Goal: Understand process/instructions: Learn how to perform a task or action

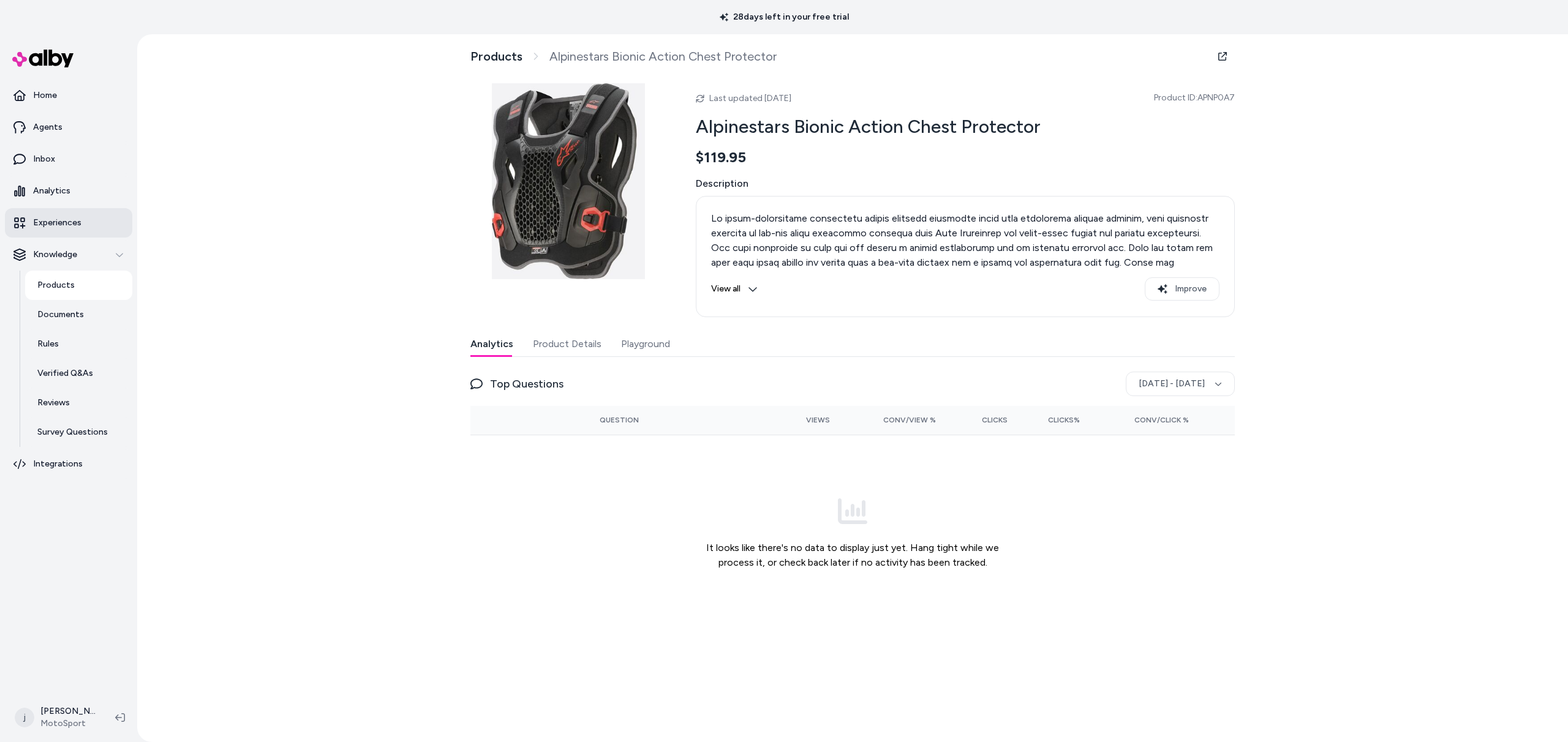
click at [53, 223] on p "Experiences" at bounding box center [57, 223] width 48 height 12
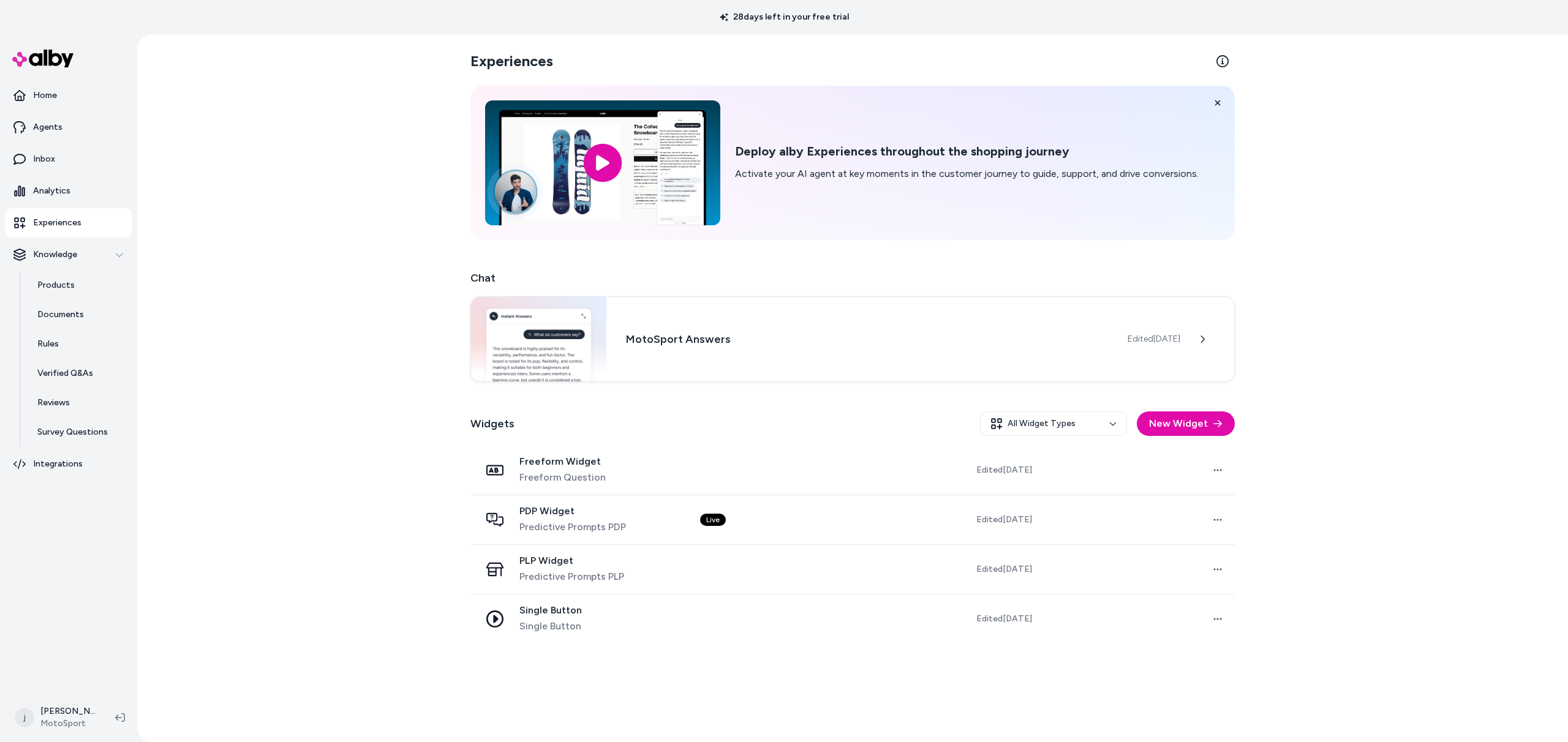
click at [60, 222] on p "Experiences" at bounding box center [57, 223] width 48 height 12
click at [53, 190] on p "Analytics" at bounding box center [52, 191] width 37 height 12
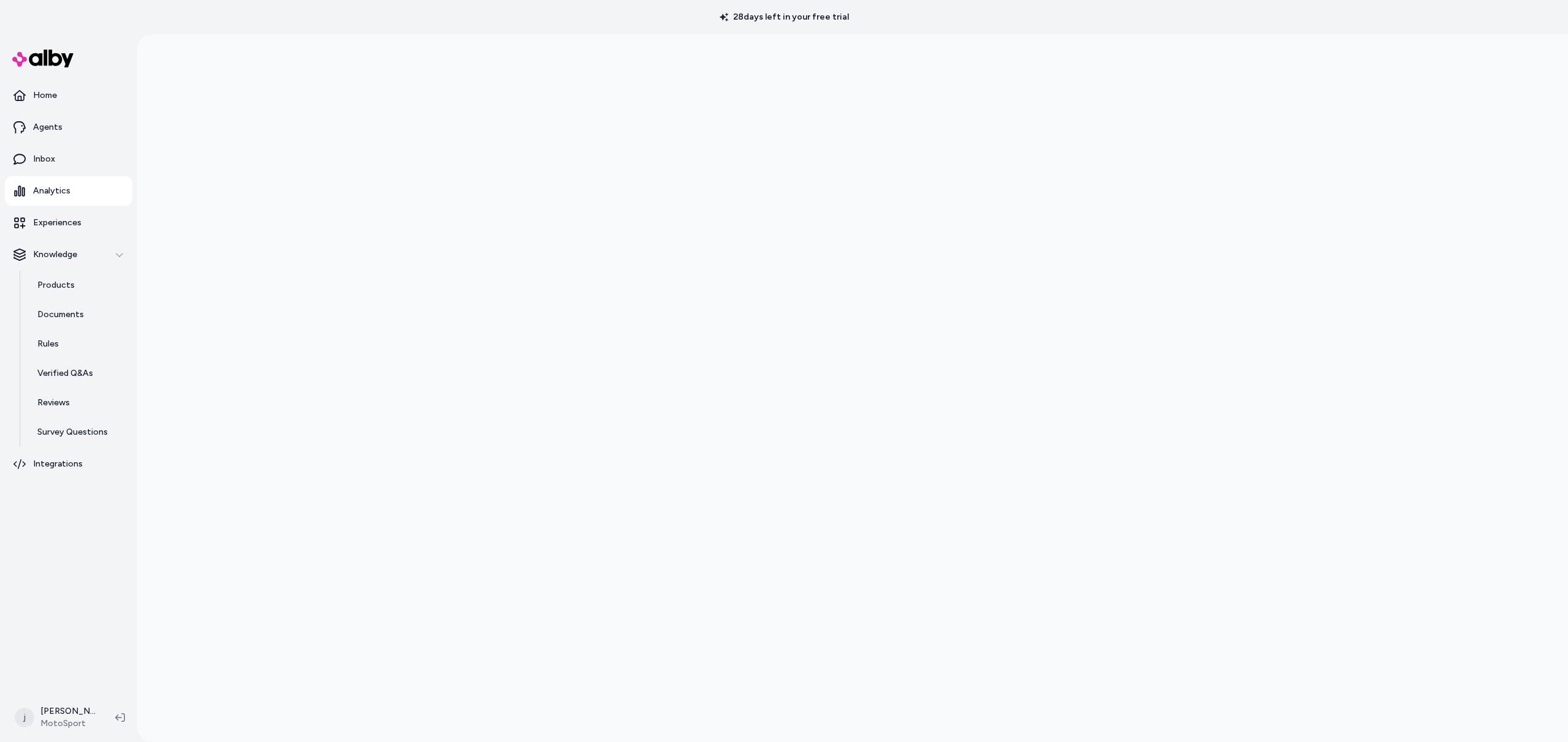
scroll to position [35, 0]
click at [63, 220] on p "Experiences" at bounding box center [57, 223] width 48 height 12
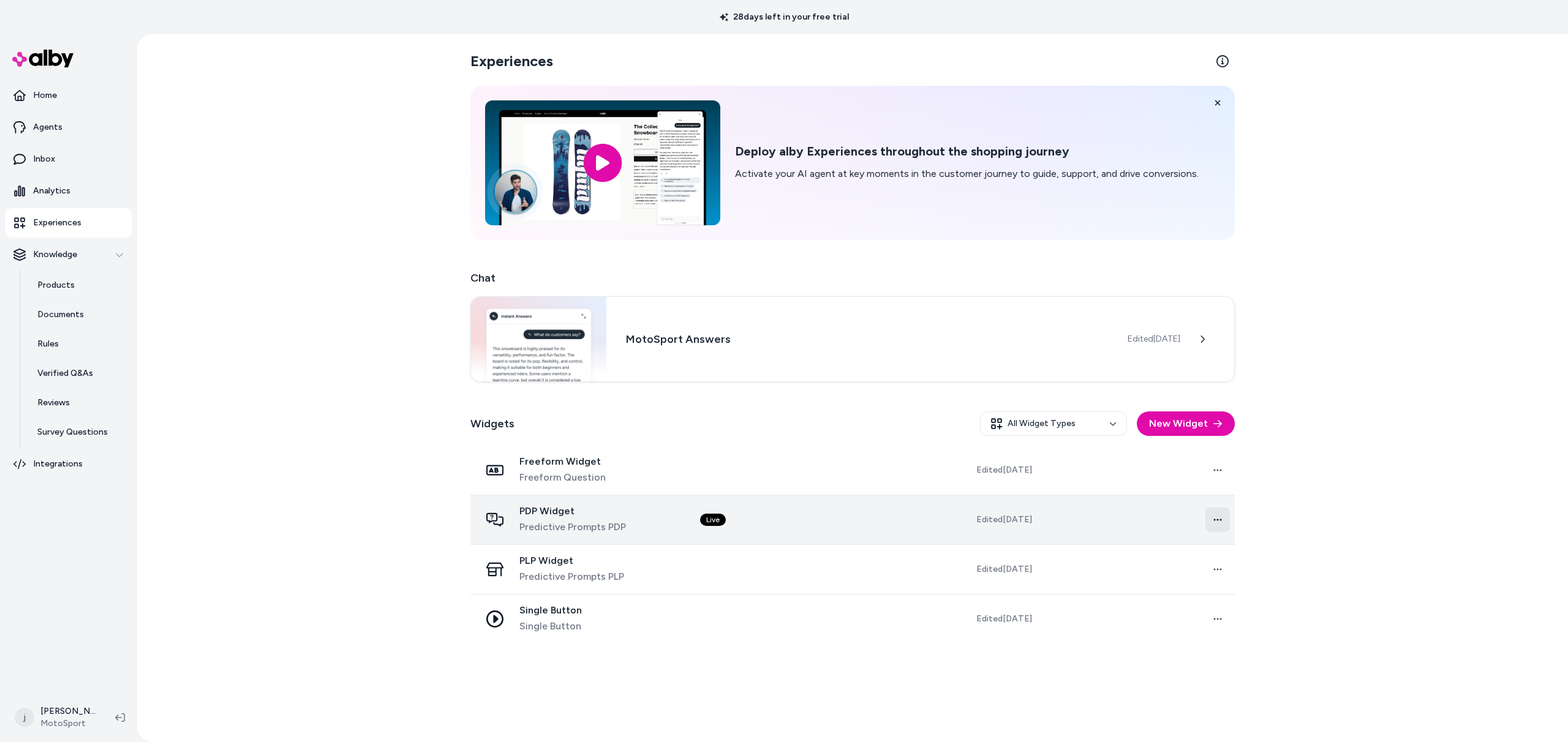
click at [1211, 519] on html "28 days left in your free trial Home Agents Inbox Analytics Experiences Knowled…" at bounding box center [784, 371] width 1568 height 742
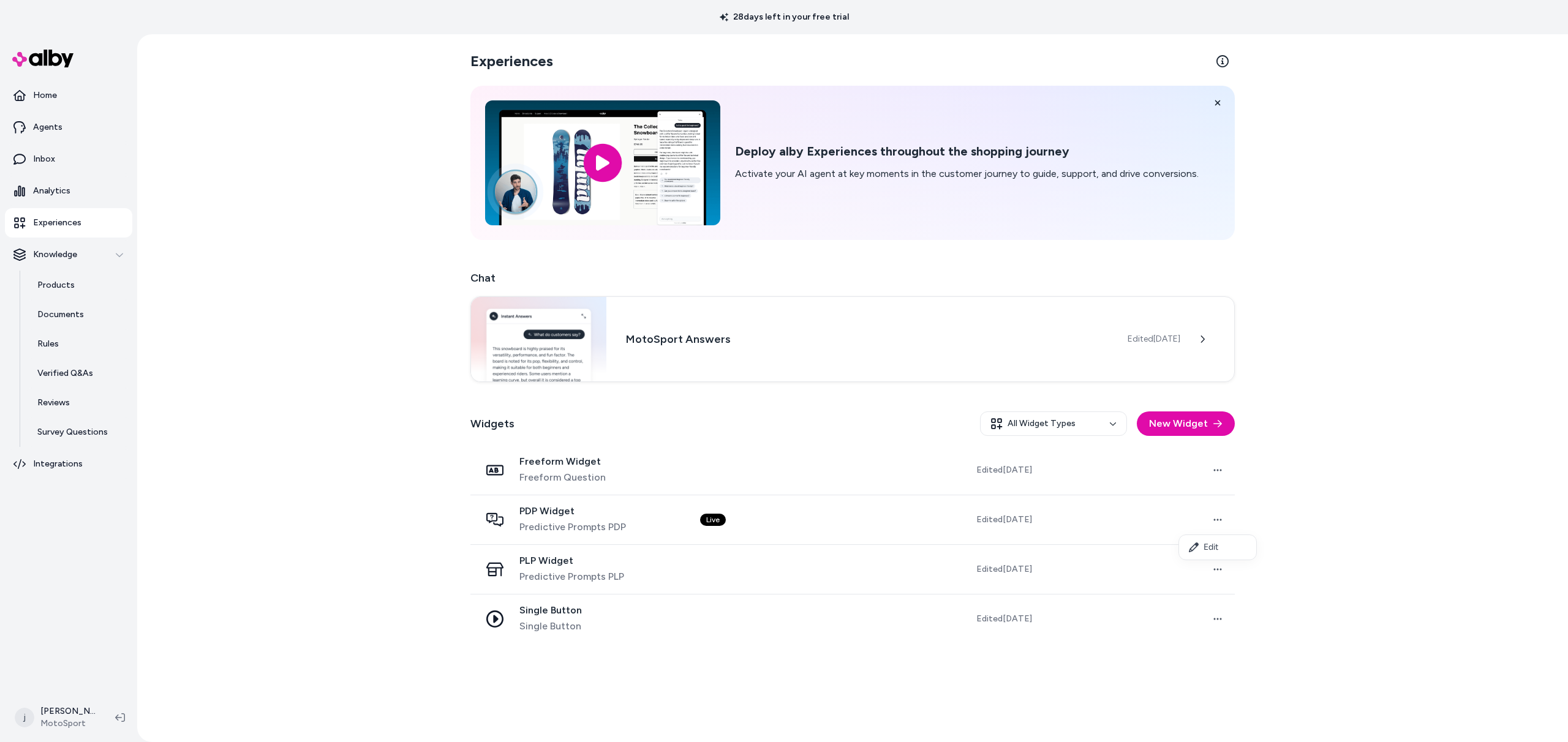
click at [536, 513] on html "28 days left in your free trial Home Agents Inbox Analytics Experiences Knowled…" at bounding box center [784, 371] width 1568 height 742
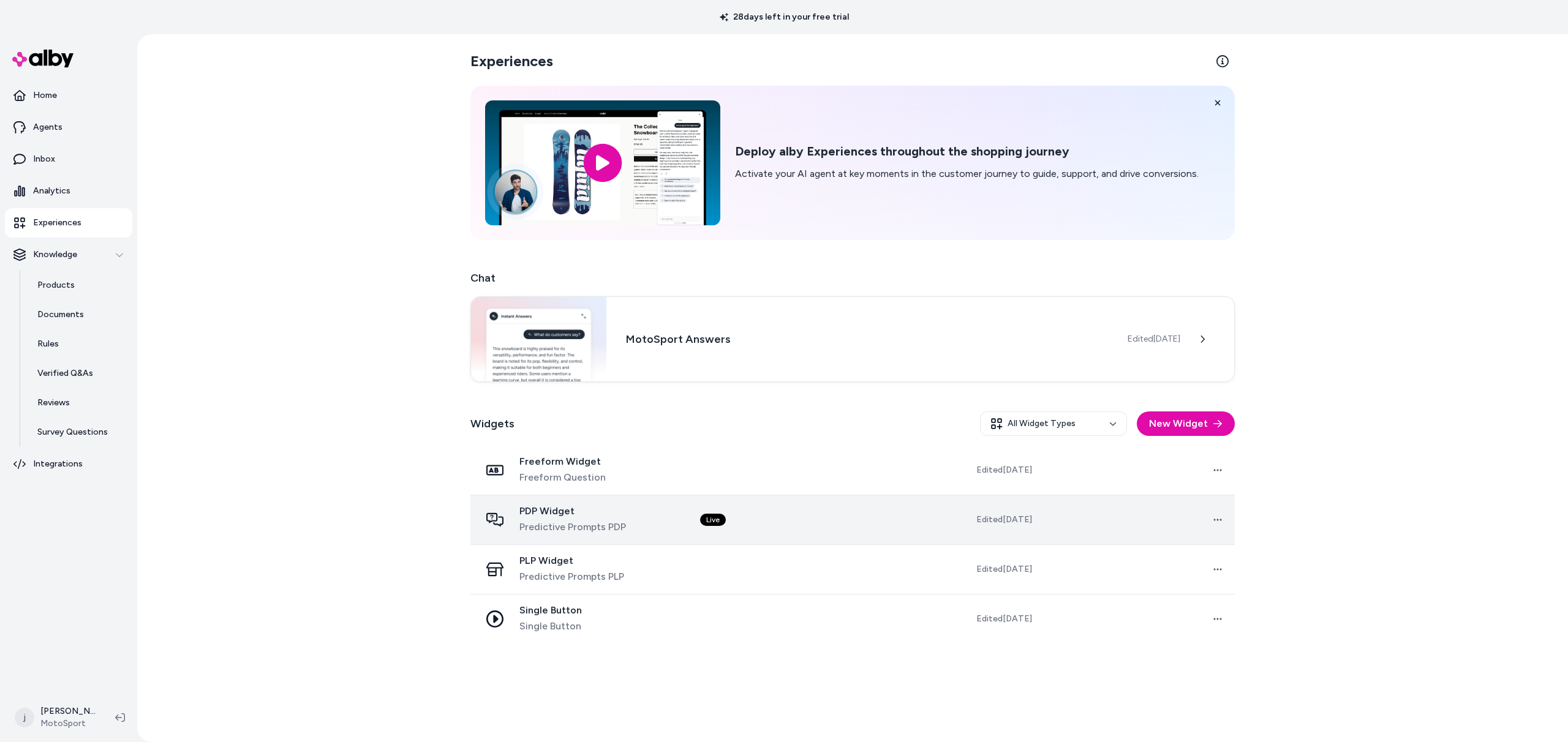
click at [541, 514] on span "PDP Widget" at bounding box center [573, 512] width 107 height 12
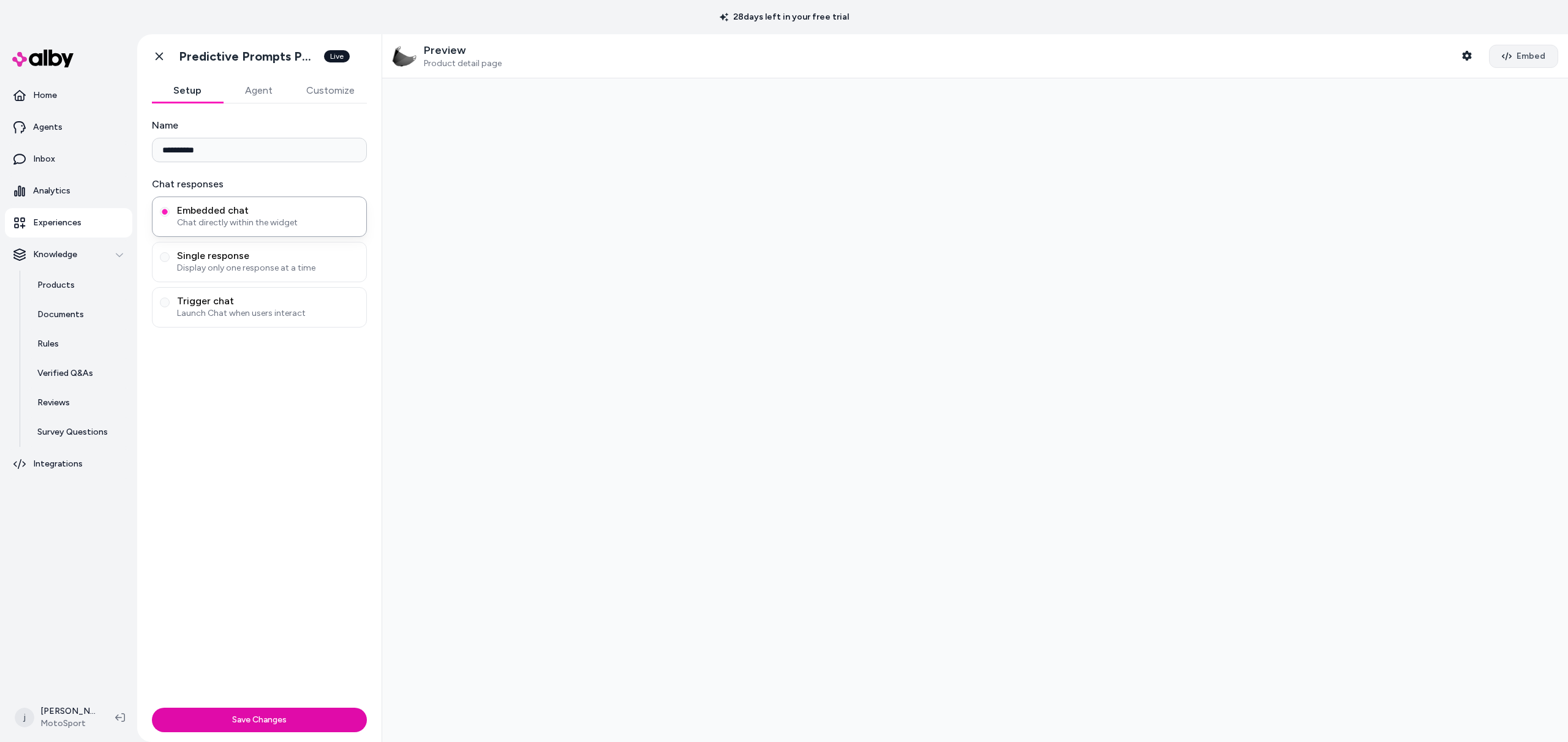
click at [1520, 58] on span "Embed" at bounding box center [1531, 56] width 28 height 12
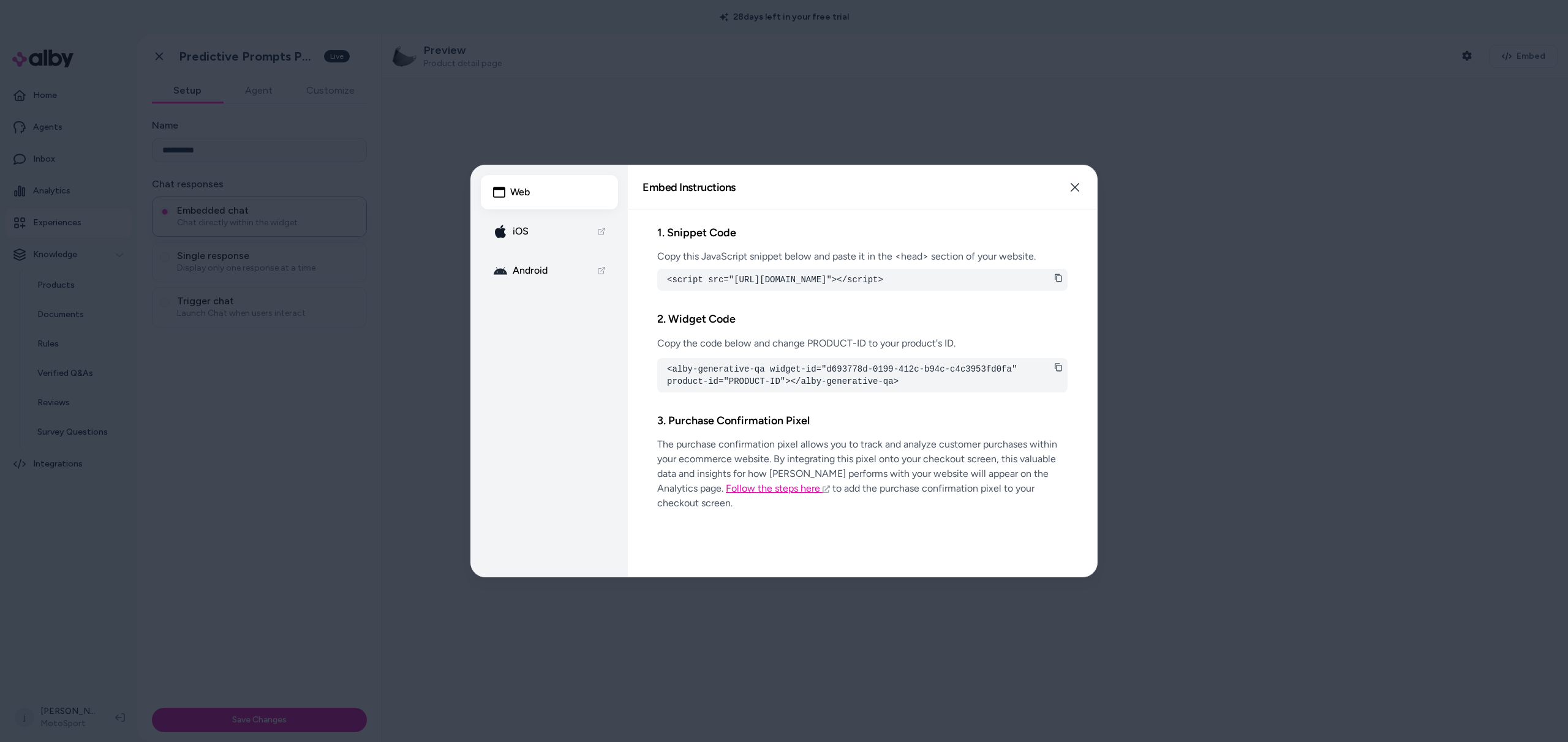
click at [726, 494] on link "Follow the steps here" at bounding box center [778, 488] width 104 height 12
